Goal: Task Accomplishment & Management: Use online tool/utility

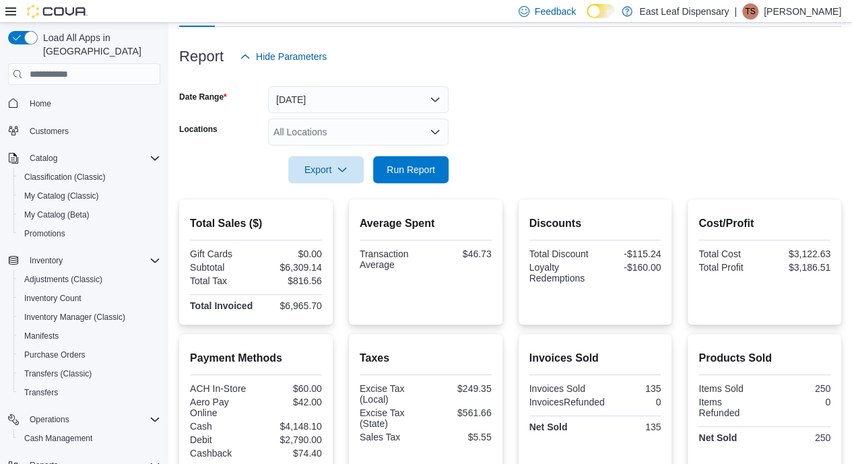
scroll to position [111, 0]
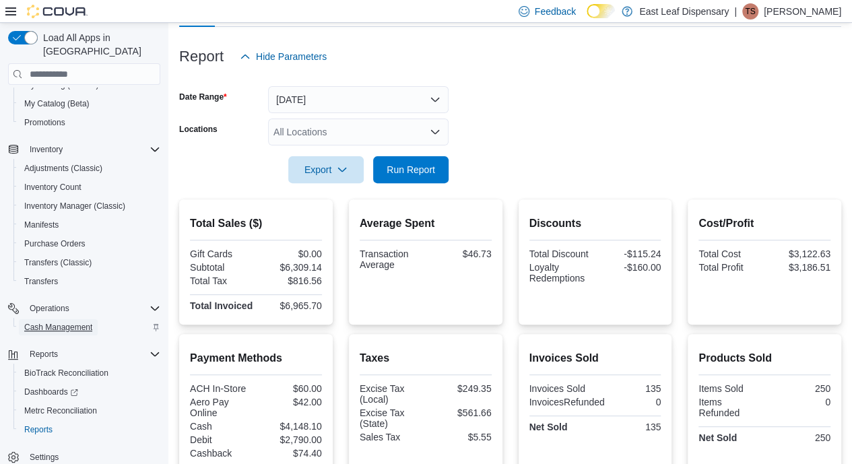
click at [48, 322] on span "Cash Management" at bounding box center [58, 327] width 68 height 11
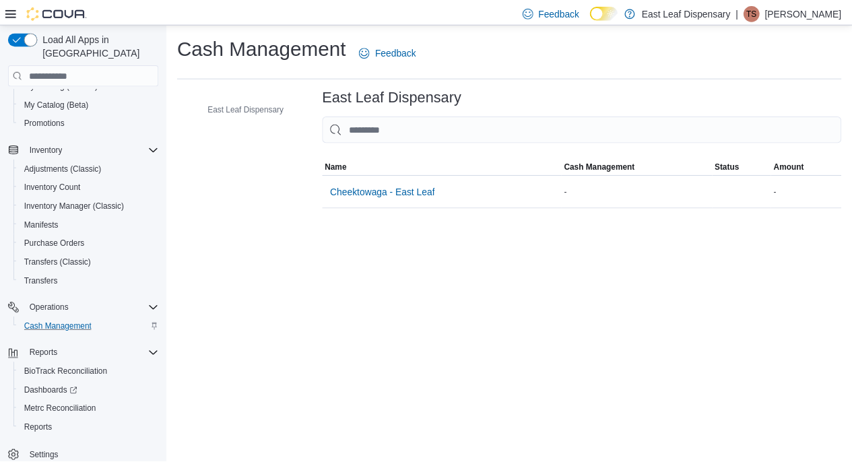
scroll to position [74, 0]
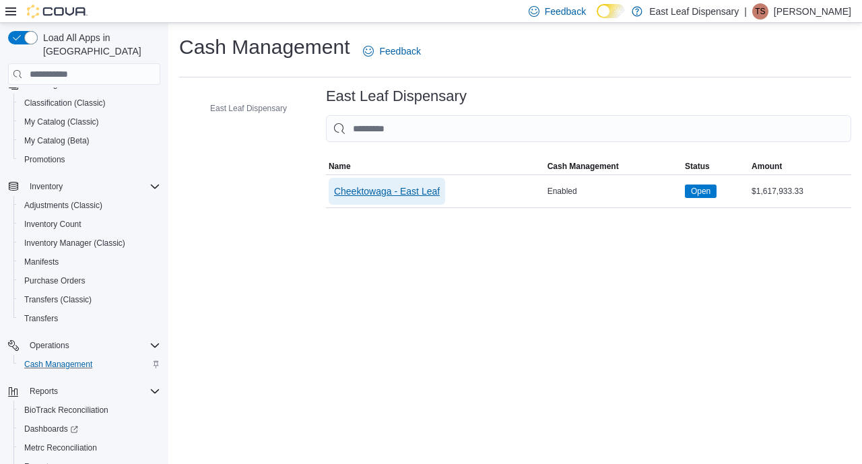
click at [405, 193] on span "Cheektowaga - East Leaf" at bounding box center [387, 191] width 106 height 13
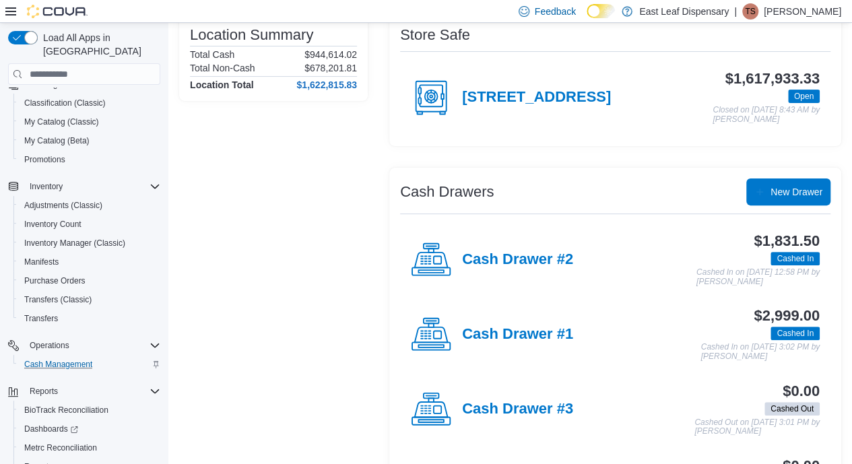
scroll to position [119, 0]
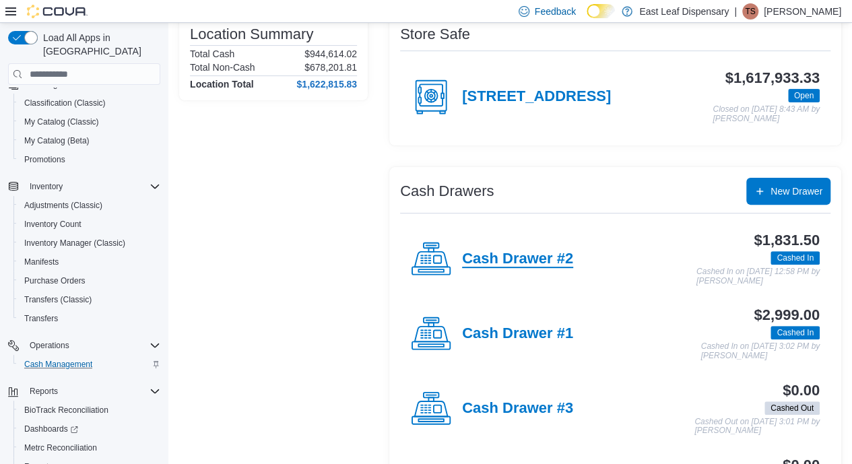
click at [548, 261] on h4 "Cash Drawer #2" at bounding box center [517, 260] width 111 height 18
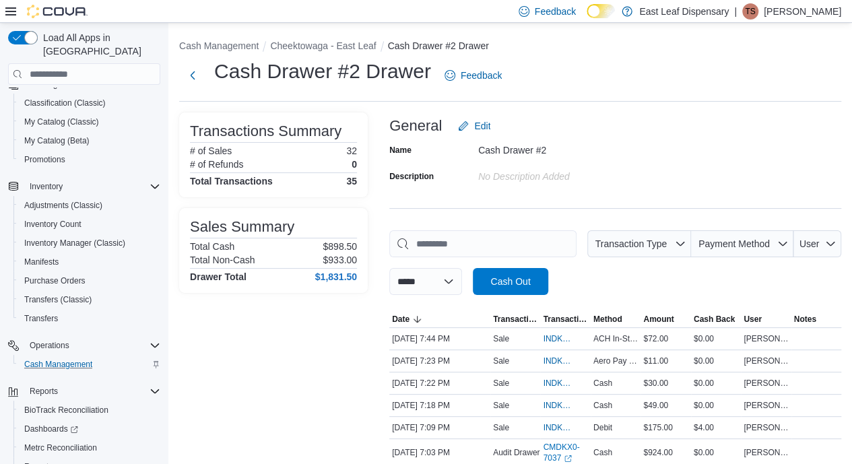
scroll to position [168, 0]
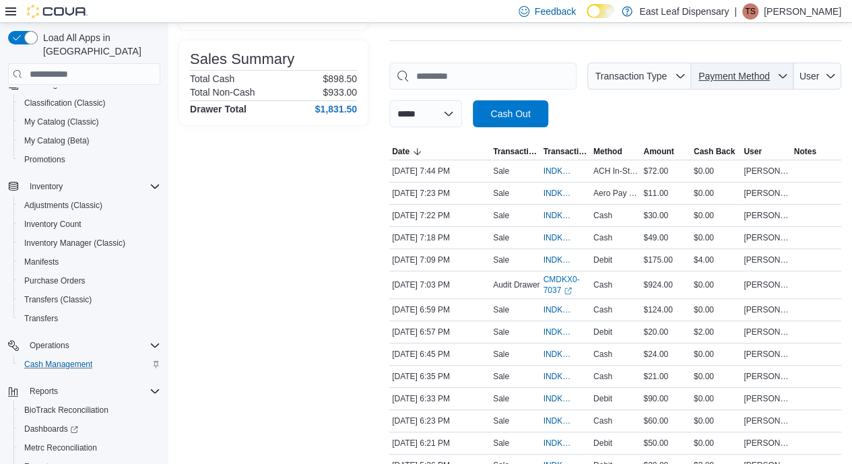
click at [781, 87] on span "Payment Method" at bounding box center [742, 76] width 92 height 27
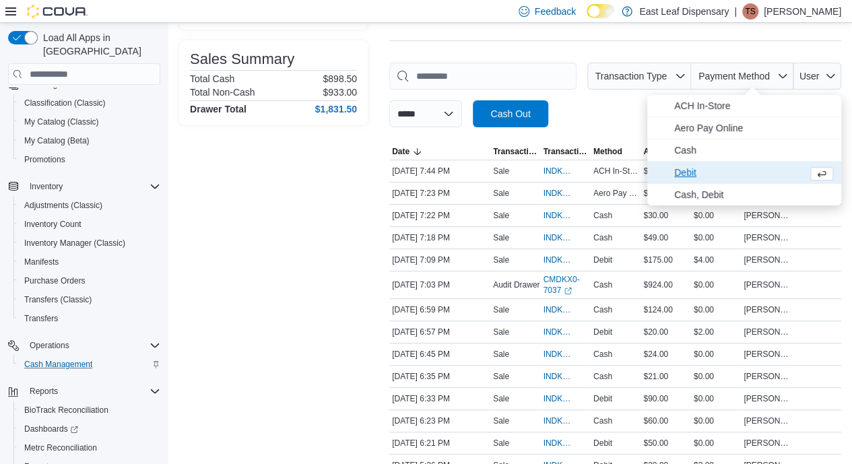
click at [687, 162] on span "Debit" at bounding box center [744, 173] width 194 height 22
type input "**********"
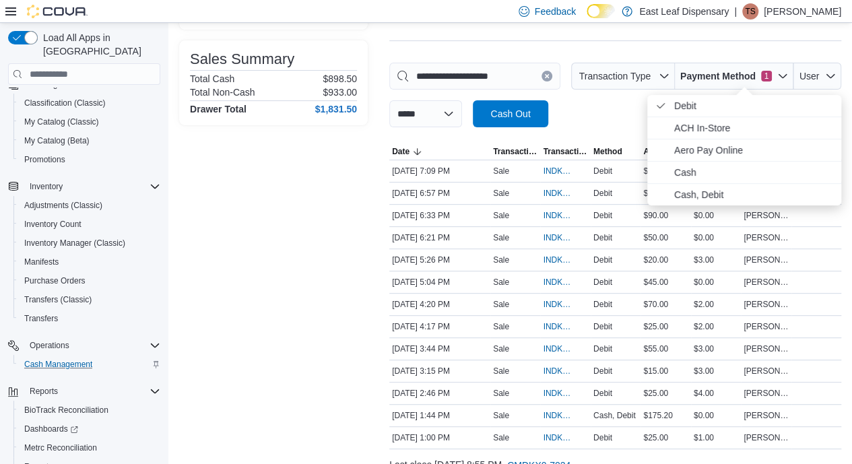
click at [610, 125] on div "**********" at bounding box center [615, 95] width 452 height 65
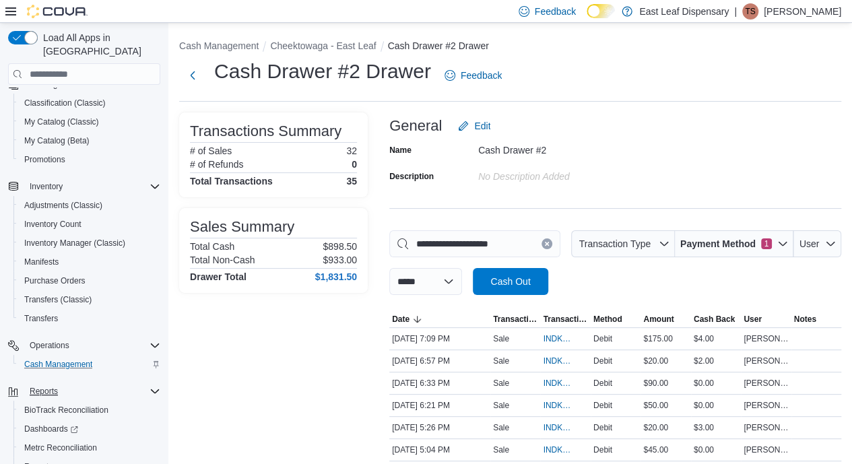
scroll to position [111, 0]
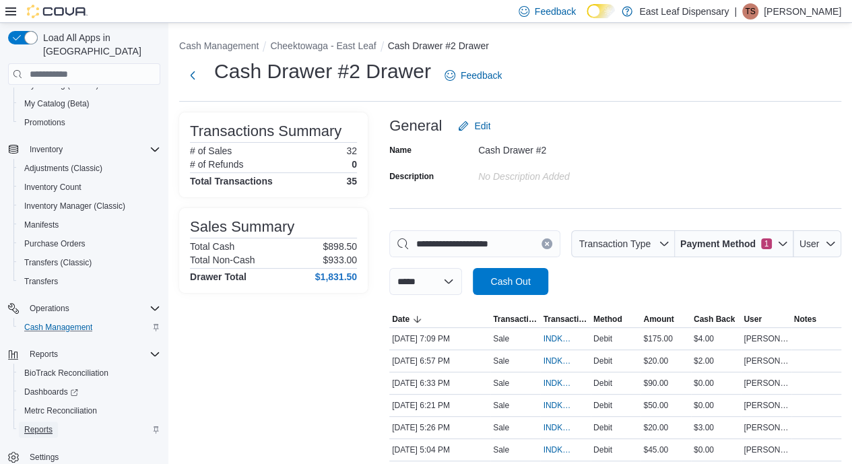
click at [44, 424] on span "Reports" at bounding box center [38, 429] width 28 height 11
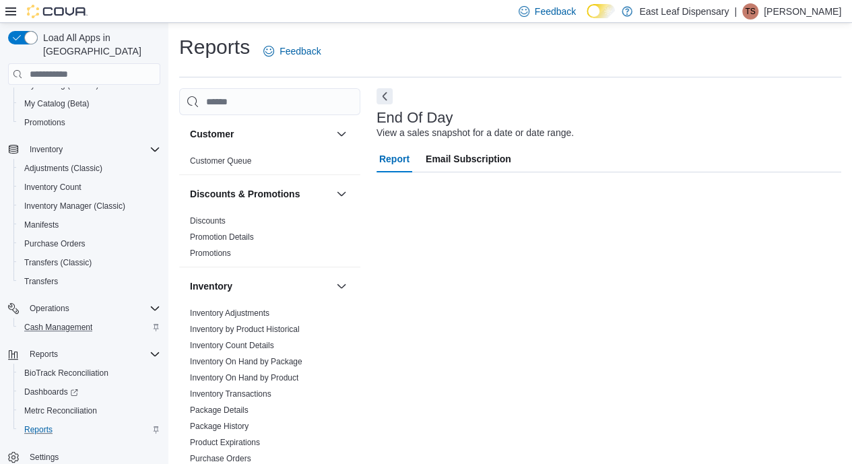
scroll to position [10, 0]
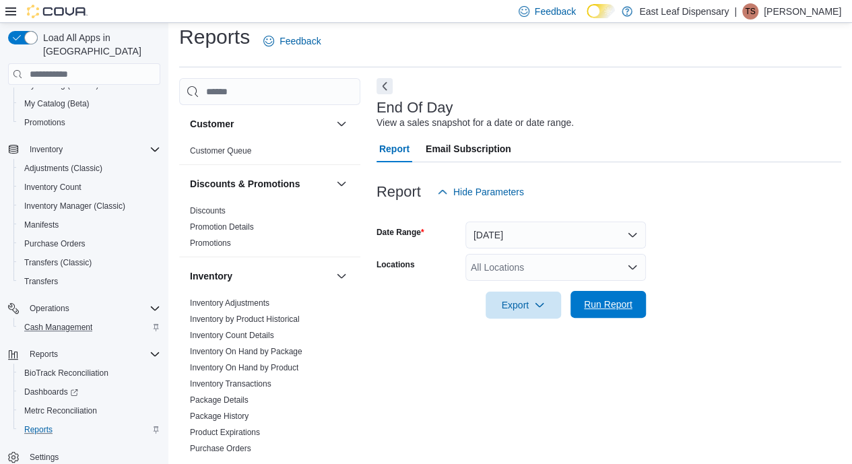
click at [596, 306] on span "Run Report" at bounding box center [608, 304] width 48 height 13
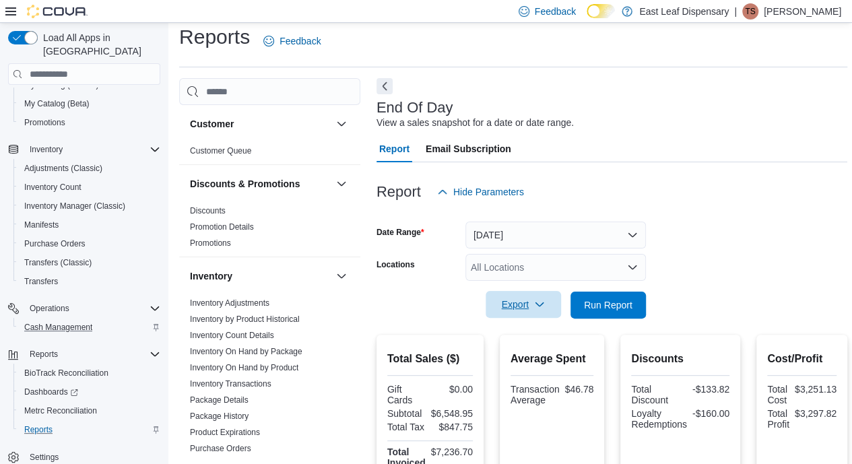
click at [524, 305] on span "Export" at bounding box center [523, 304] width 59 height 27
click at [531, 364] on button "Export to Pdf" at bounding box center [525, 359] width 77 height 27
